Goal: Navigation & Orientation: Find specific page/section

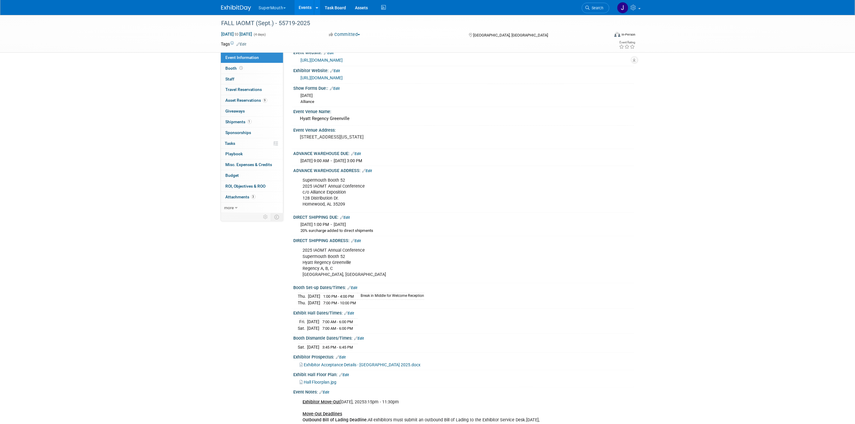
click at [303, 6] on link "Events" at bounding box center [305, 7] width 22 height 15
click at [311, 11] on link "Events" at bounding box center [305, 7] width 22 height 15
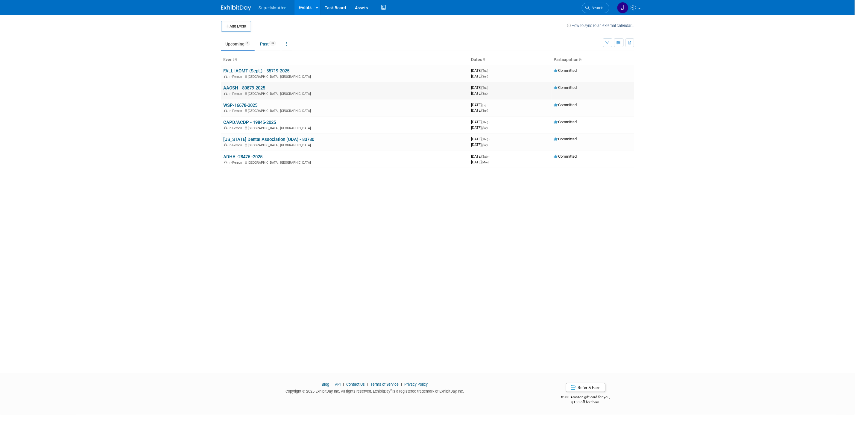
click at [255, 91] on td "AAOSH - 80879-2025 In-Person Dallas, TX" at bounding box center [345, 90] width 248 height 17
click at [255, 91] on link "AAOSH - 80879-2025" at bounding box center [244, 87] width 42 height 5
click at [253, 107] on link "WSP-16678-2025" at bounding box center [240, 105] width 34 height 5
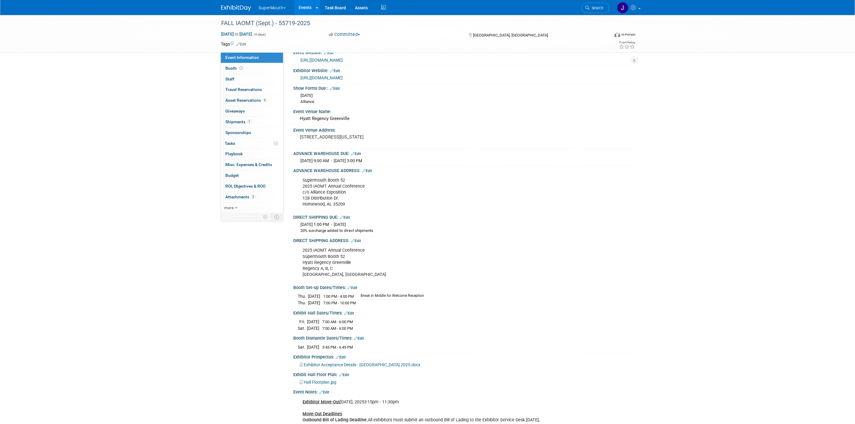
click at [266, 1] on button "SuperMouth" at bounding box center [275, 6] width 35 height 13
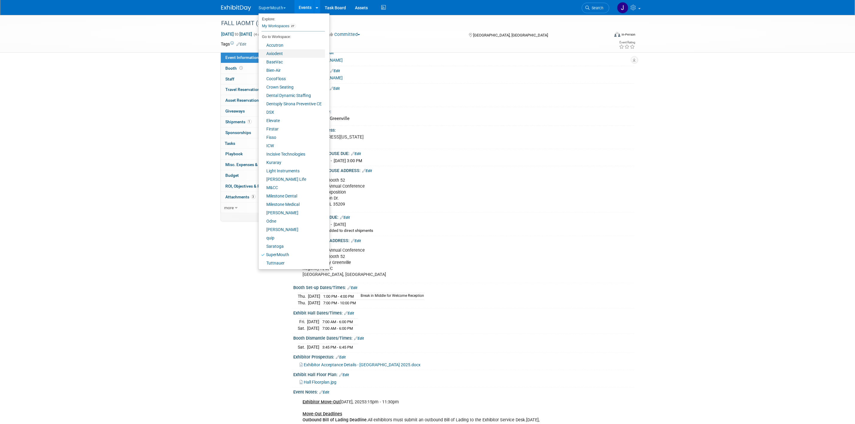
click at [286, 55] on link "Axiodent" at bounding box center [291, 53] width 66 height 8
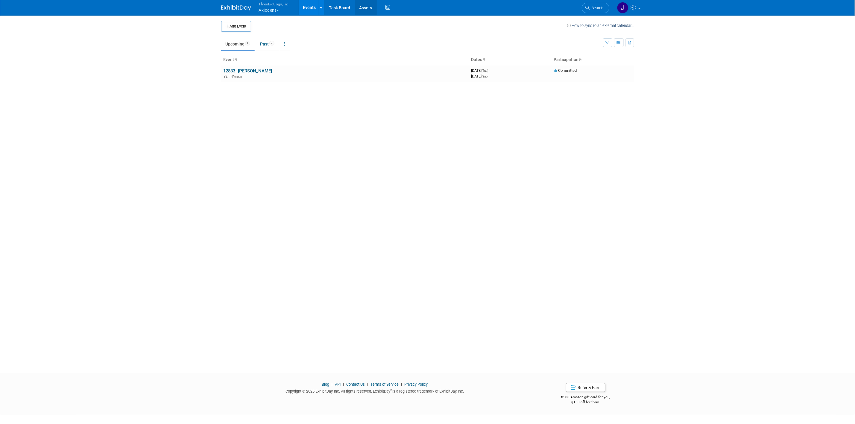
click at [363, 9] on link "Assets" at bounding box center [366, 7] width 22 height 15
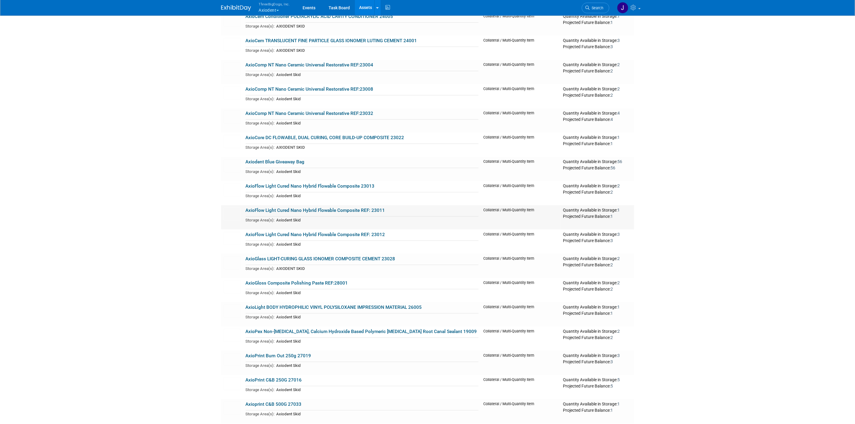
scroll to position [393, 0]
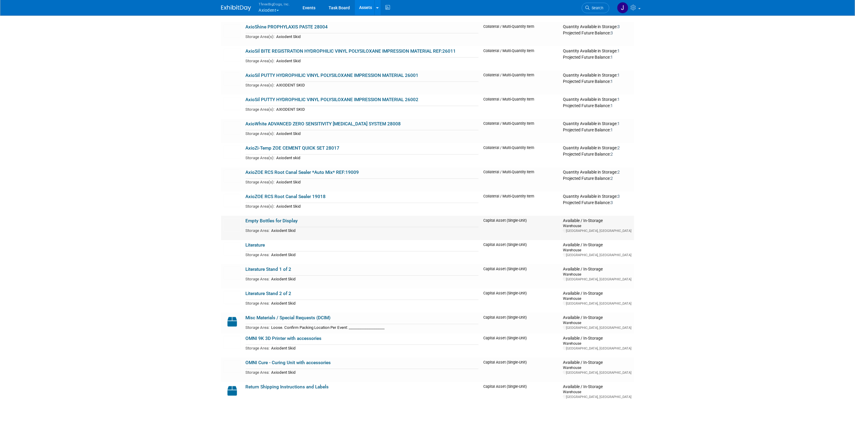
scroll to position [976, 0]
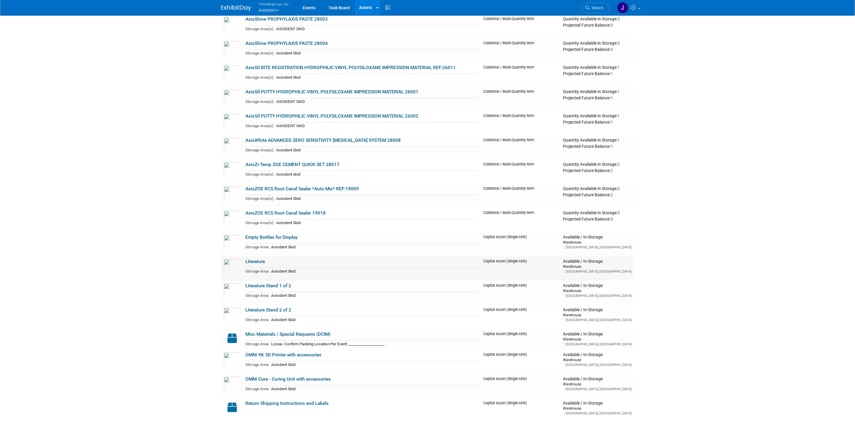
scroll to position [1021, 0]
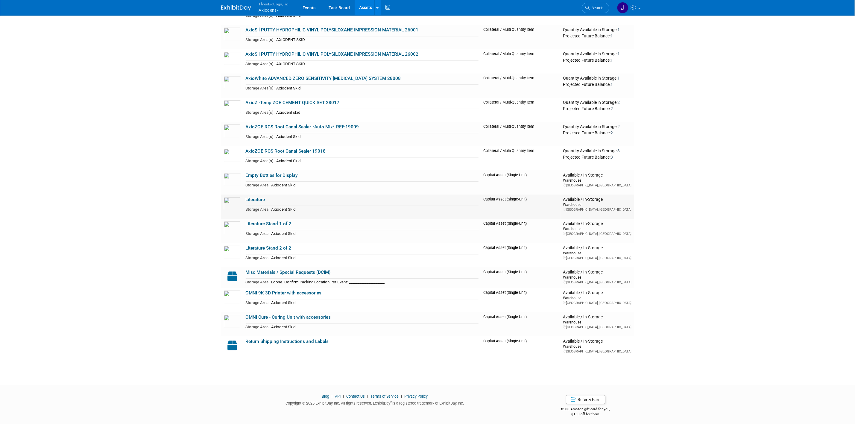
click at [255, 197] on link "Literature" at bounding box center [255, 199] width 19 height 5
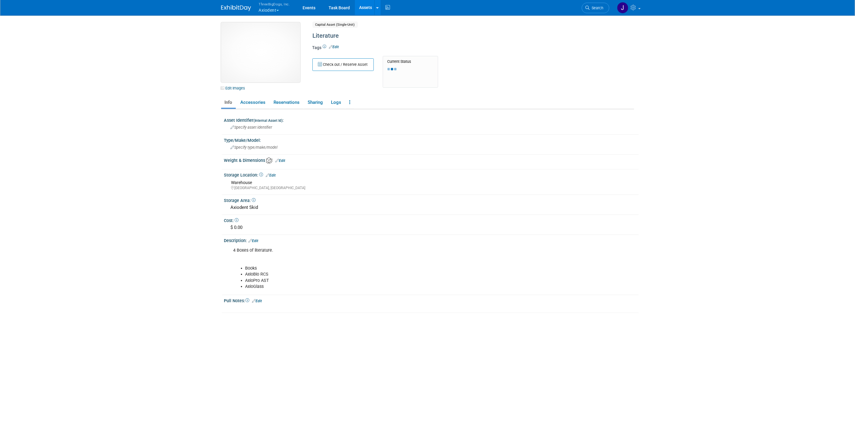
click at [273, 53] on img at bounding box center [260, 52] width 79 height 60
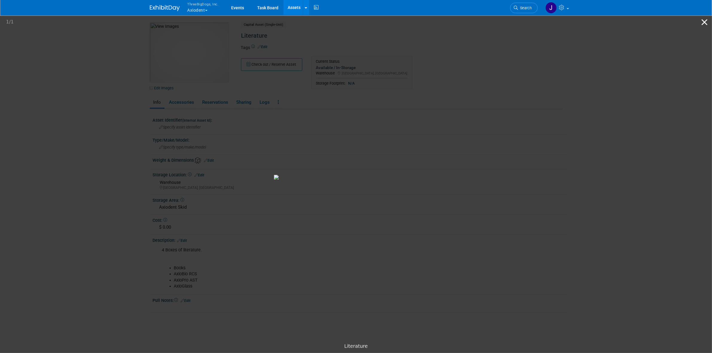
click at [708, 19] on button "Close gallery" at bounding box center [704, 22] width 15 height 14
